Goal: Task Accomplishment & Management: Manage account settings

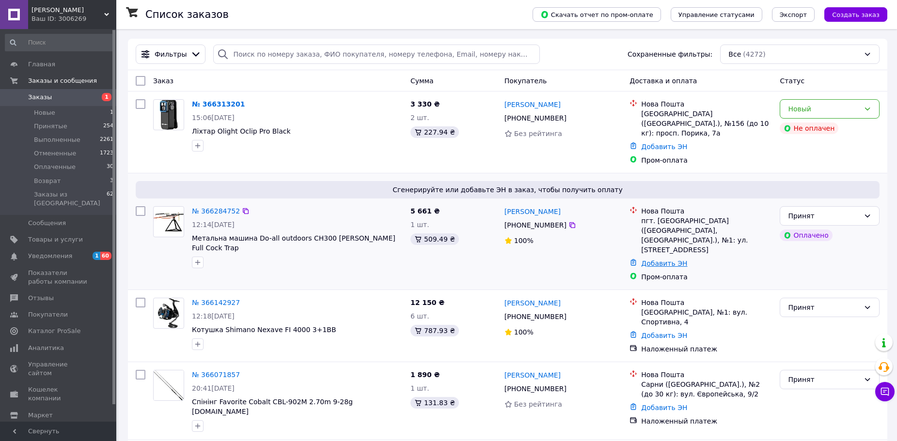
click at [649, 260] on link "Добавить ЭН" at bounding box center [664, 264] width 46 height 8
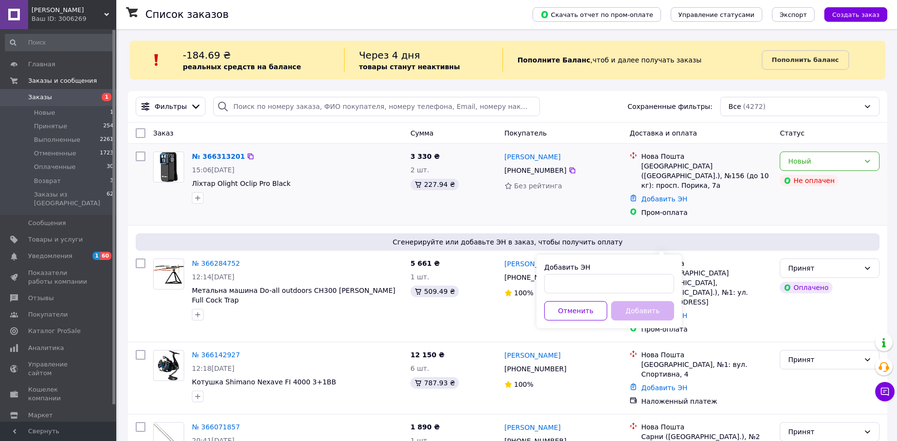
click at [606, 212] on div "№ 366313201 15:06[DATE] Ліхтар Olight Oclip Pro Black 3 330 ₴ 2 шт. 227.94 ₴ [P…" at bounding box center [507, 184] width 759 height 81
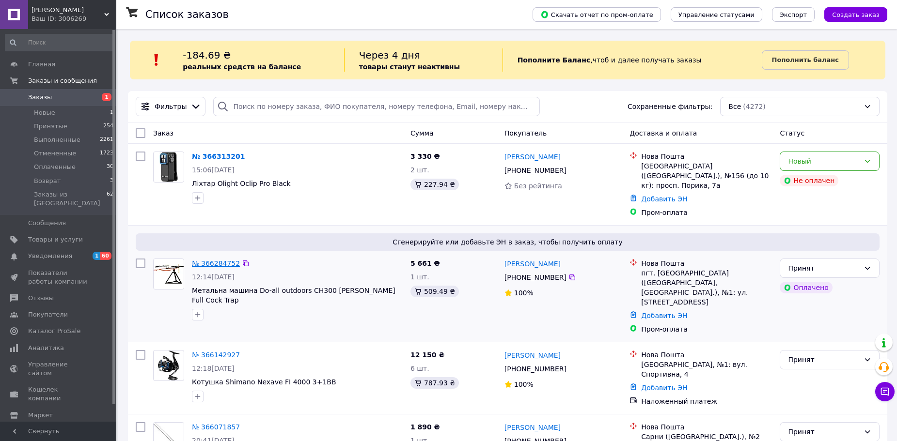
click at [214, 260] on link "№ 366284752" at bounding box center [216, 264] width 48 height 8
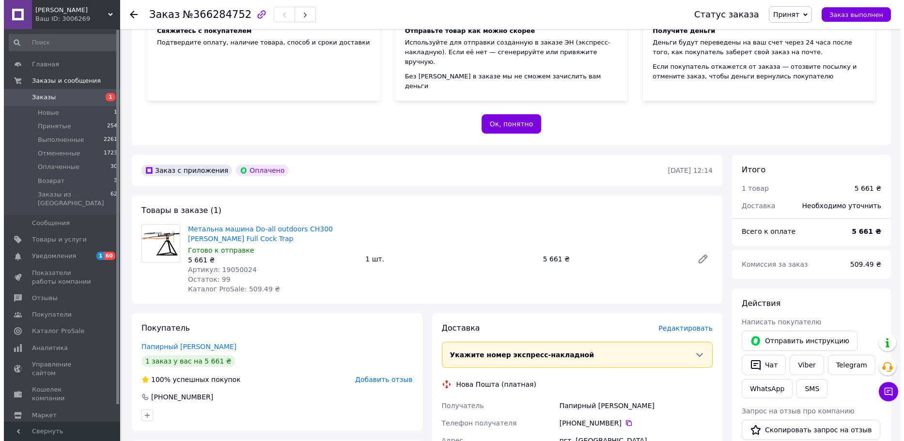
scroll to position [291, 0]
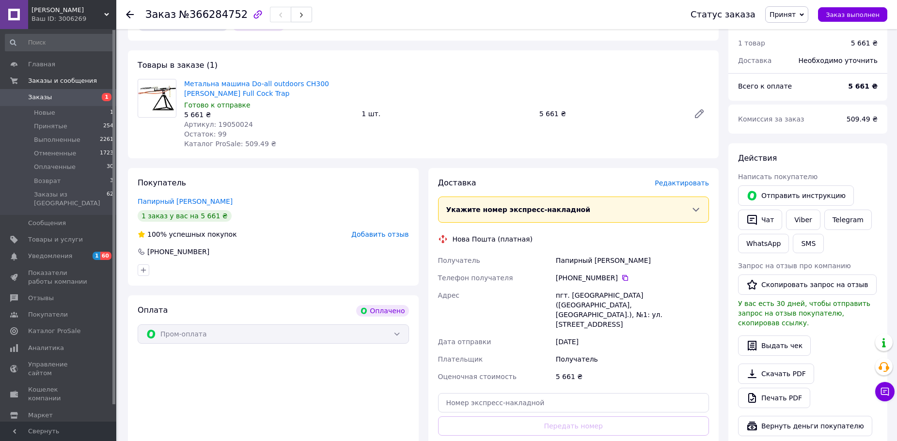
click at [686, 179] on span "Редактировать" at bounding box center [682, 183] width 54 height 8
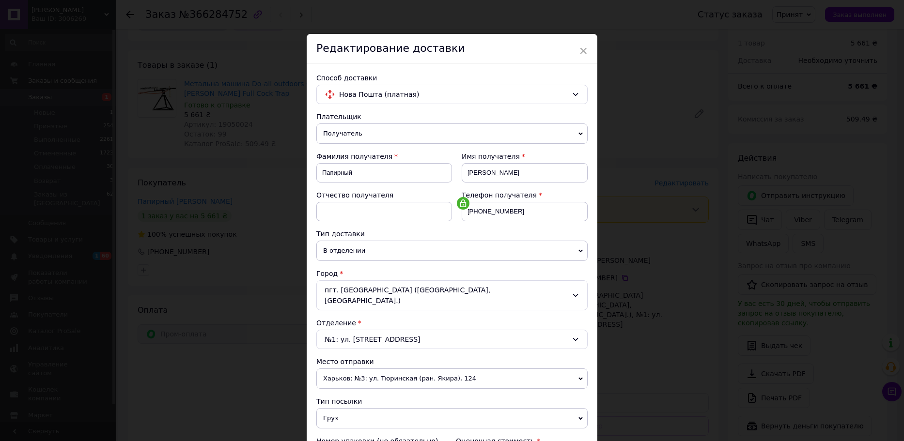
scroll to position [97, 0]
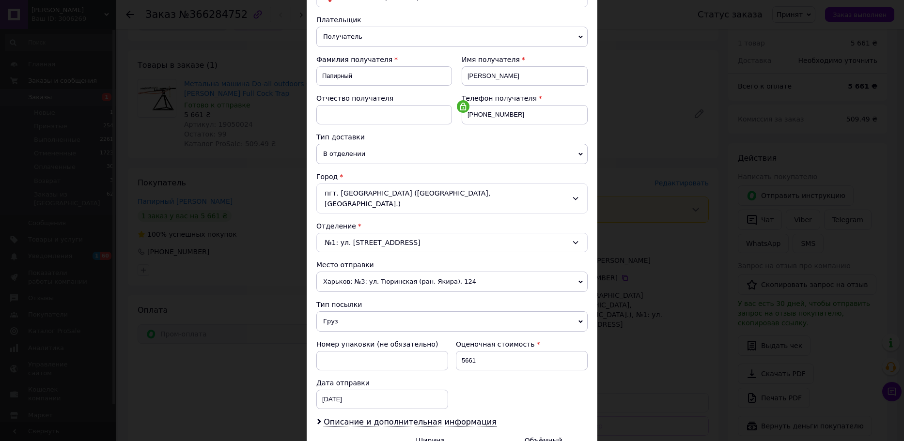
click at [553, 272] on span "Харьков: №3: ул. Тюринская (ран. Якира), 124" at bounding box center [451, 282] width 271 height 20
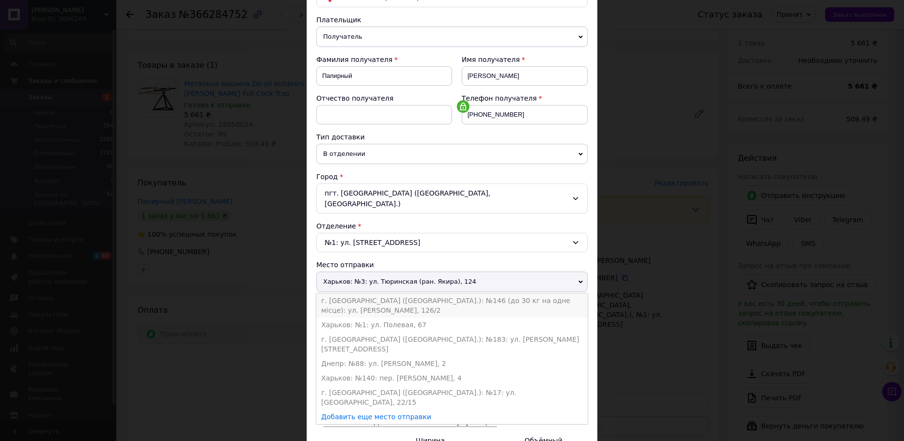
click at [535, 294] on li "г. [GEOGRAPHIC_DATA] ([GEOGRAPHIC_DATA].): №146 (до 30 кг на одне місце): ул. […" at bounding box center [451, 306] width 271 height 24
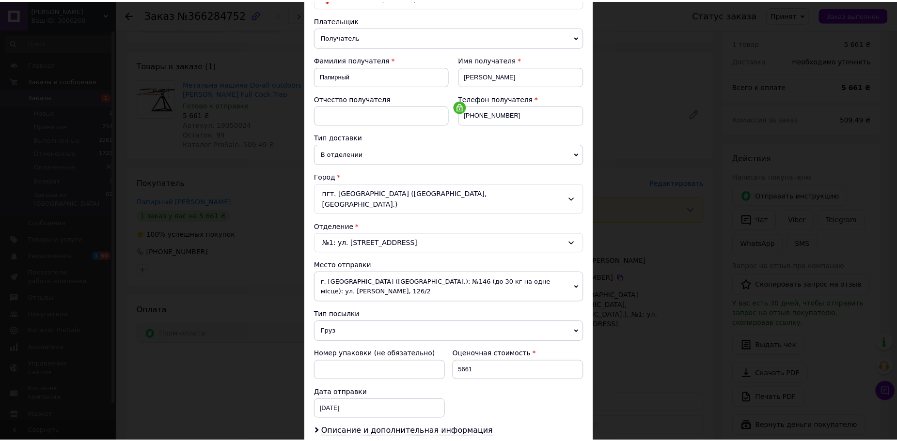
scroll to position [202, 0]
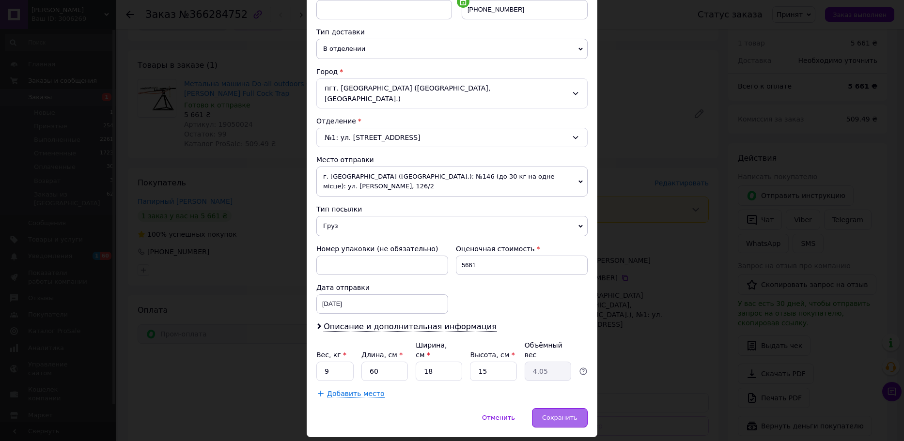
click at [561, 414] on span "Сохранить" at bounding box center [559, 417] width 35 height 7
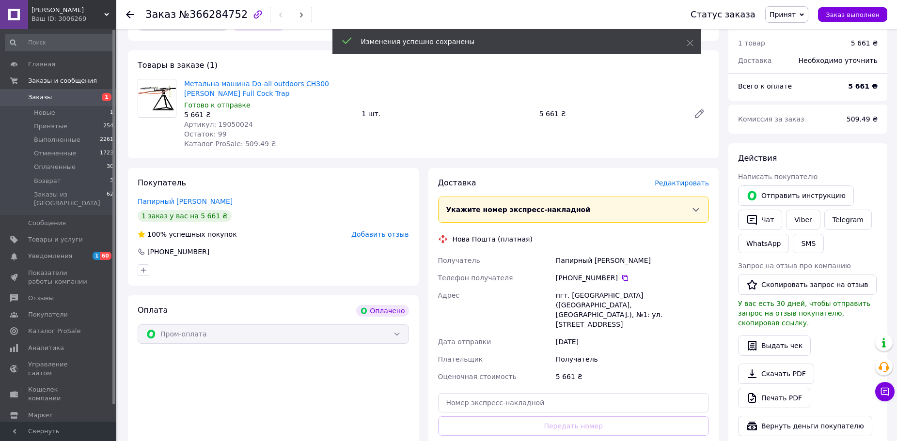
scroll to position [436, 0]
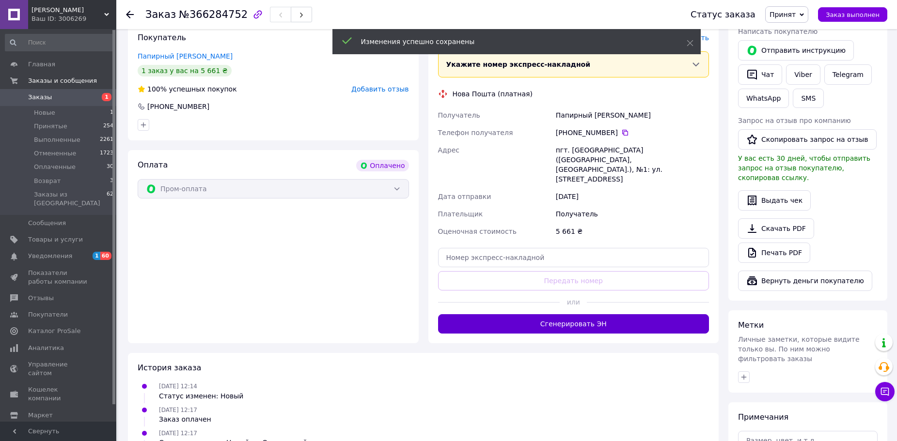
click at [572, 314] on button "Сгенерировать ЭН" at bounding box center [573, 323] width 271 height 19
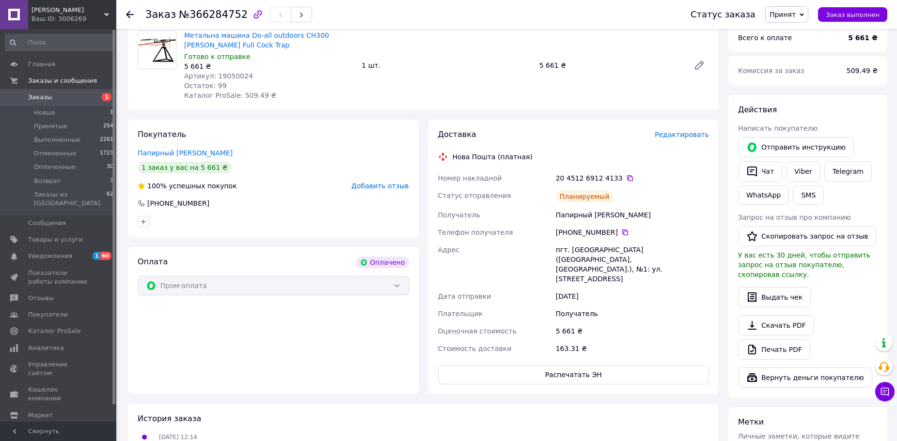
scroll to position [194, 0]
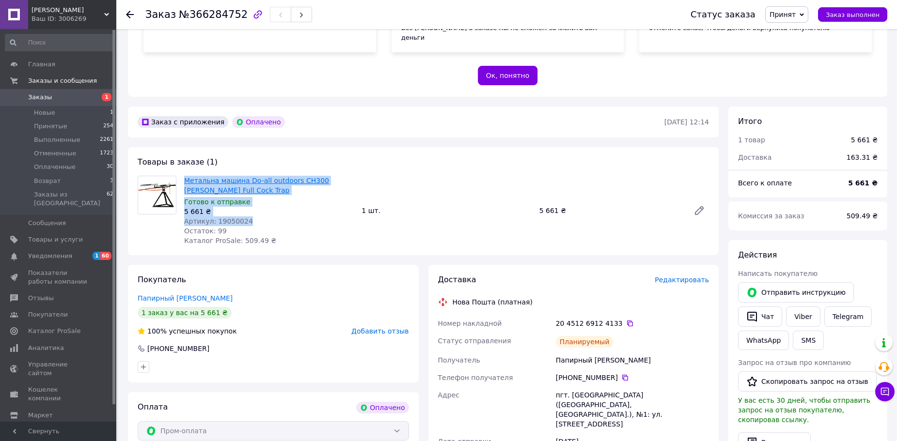
drag, startPoint x: 244, startPoint y: 210, endPoint x: 185, endPoint y: 171, distance: 71.4
click at [185, 174] on div "Метальна машина Do-all outdoors CH300 [PERSON_NAME] Full Cock Trap Готово к отп…" at bounding box center [268, 211] width 177 height 74
copy div "Метальна машина Do-all outdoors CH300 [PERSON_NAME] Full Cock Trap Готово к отп…"
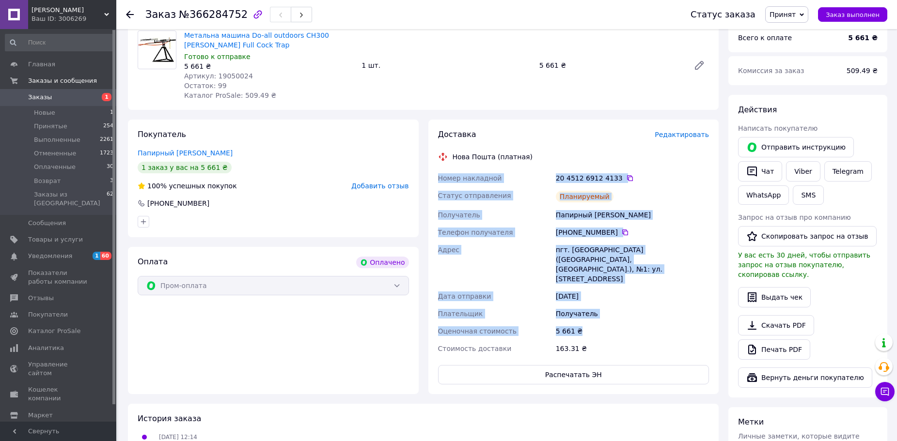
drag, startPoint x: 446, startPoint y: 169, endPoint x: 610, endPoint y: 298, distance: 209.5
click at [610, 298] on div "Номер накладной 20 4512 6912 4133   Статус отправления Планируемый Получатель П…" at bounding box center [573, 264] width 275 height 188
copy div "Номер накладной 20 4512 6912 4133   Статус отправления Планируемый Получатель П…"
click at [561, 365] on button "Распечатать ЭН" at bounding box center [573, 374] width 271 height 19
click at [52, 98] on span "Заказы" at bounding box center [59, 97] width 62 height 9
